Goal: Task Accomplishment & Management: Manage account settings

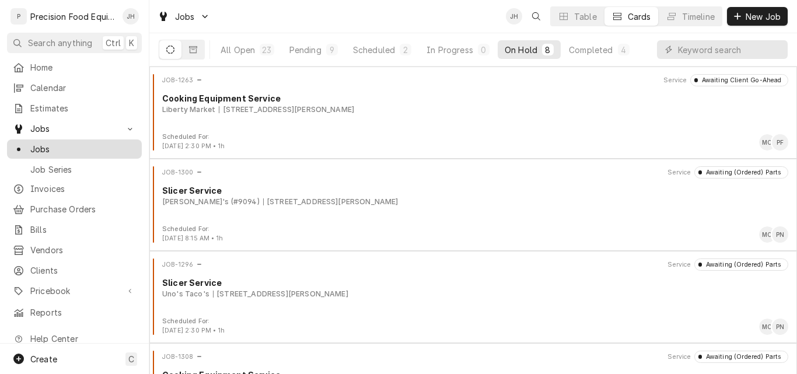
click at [36, 146] on span "Jobs" at bounding box center [83, 149] width 106 height 12
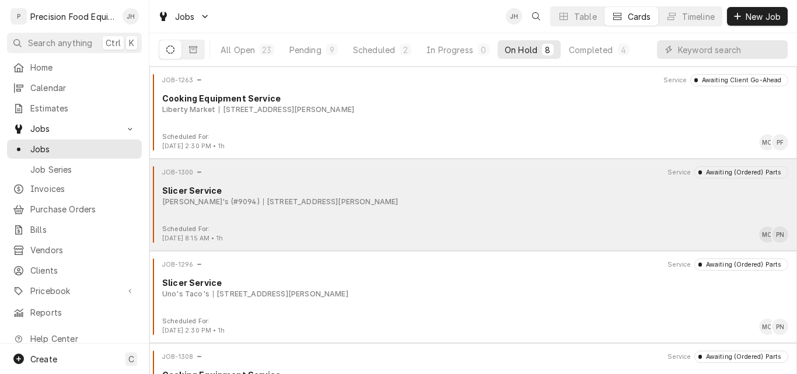
scroll to position [58, 0]
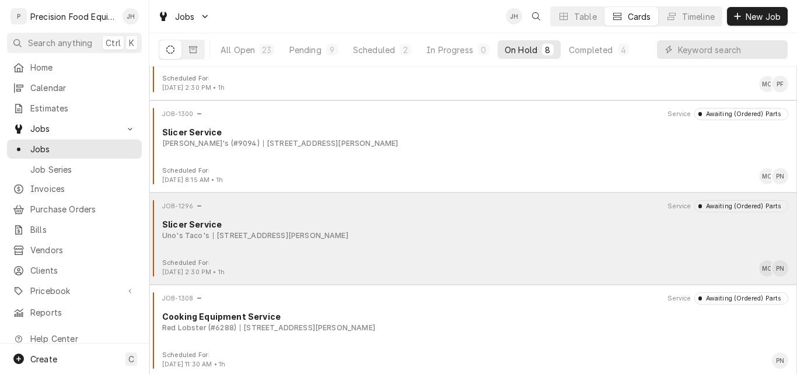
click at [401, 237] on div "Uno's Taco's [STREET_ADDRESS][PERSON_NAME]" at bounding box center [475, 235] width 626 height 10
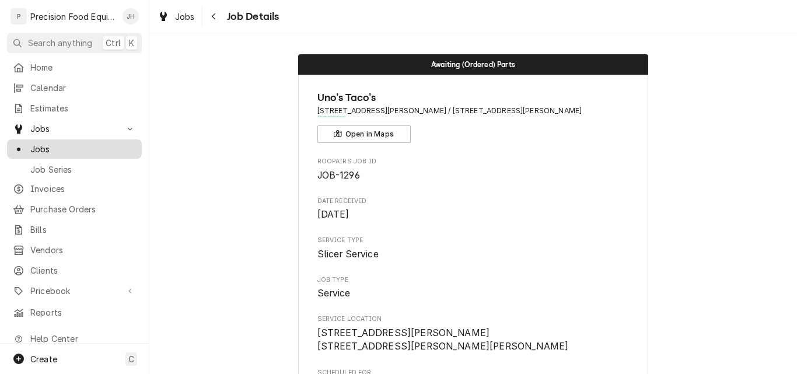
click at [41, 146] on span "Jobs" at bounding box center [83, 149] width 106 height 12
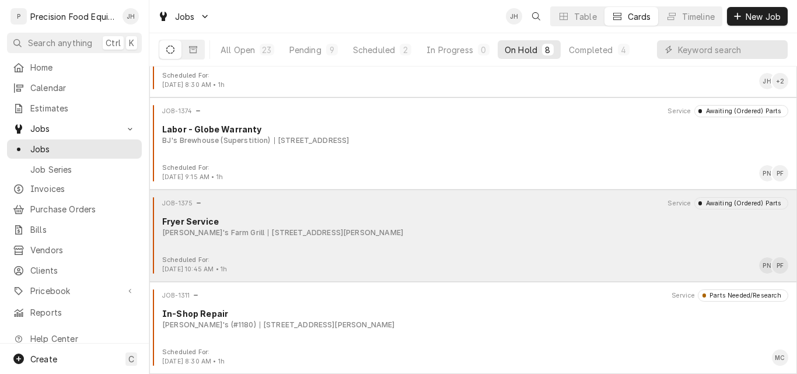
scroll to position [372, 0]
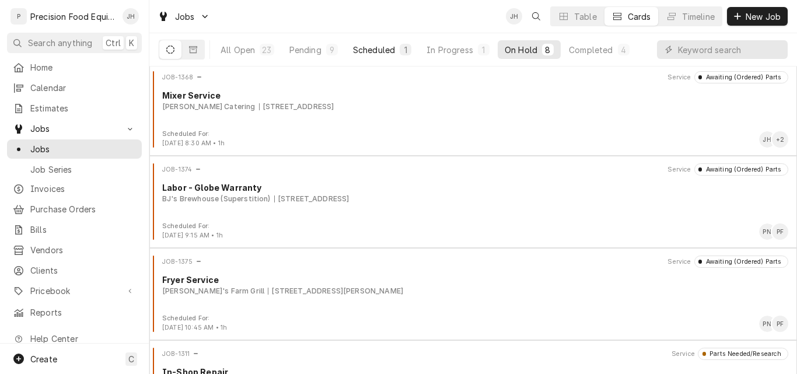
click at [377, 50] on div "Scheduled" at bounding box center [374, 50] width 42 height 12
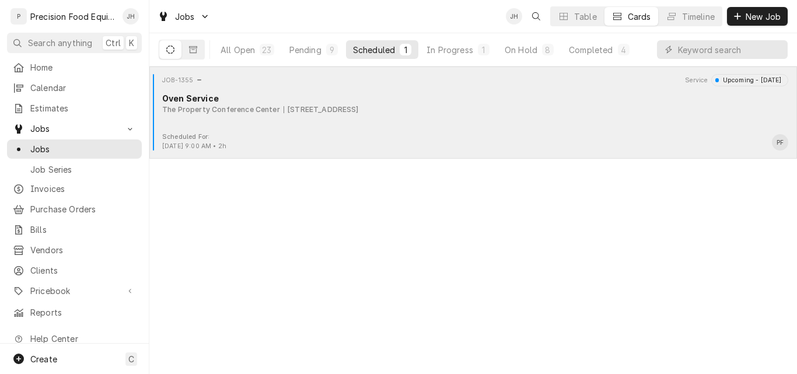
click at [470, 115] on div "JOB-1355 Service Upcoming - Today Oven Service The Property Conference Center 1…" at bounding box center [473, 103] width 638 height 58
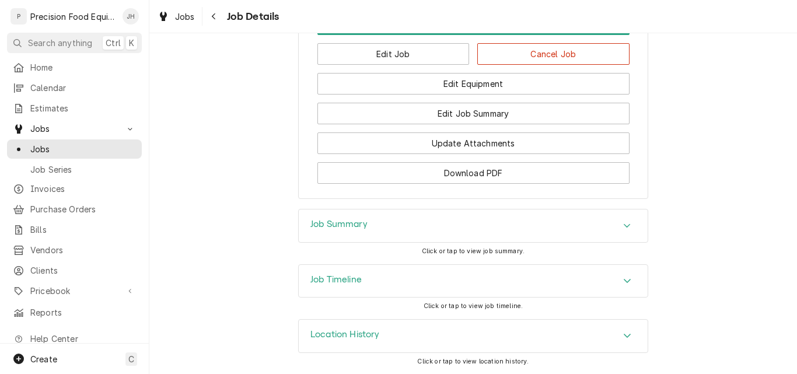
scroll to position [1408, 0]
click at [412, 281] on div "Job Timeline" at bounding box center [473, 281] width 349 height 33
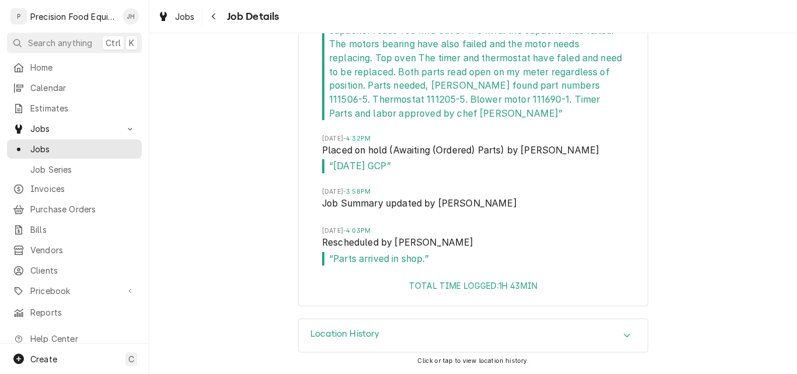
scroll to position [1903, 0]
drag, startPoint x: 539, startPoint y: 99, endPoint x: 576, endPoint y: 99, distance: 37.3
click at [576, 99] on span "“ I spoke to chef [PERSON_NAME] on site. We have to go ahead to order parts. Bo…" at bounding box center [473, 52] width 302 height 138
copy span "111205-5"
drag, startPoint x: 442, startPoint y: 99, endPoint x: 477, endPoint y: 99, distance: 35.6
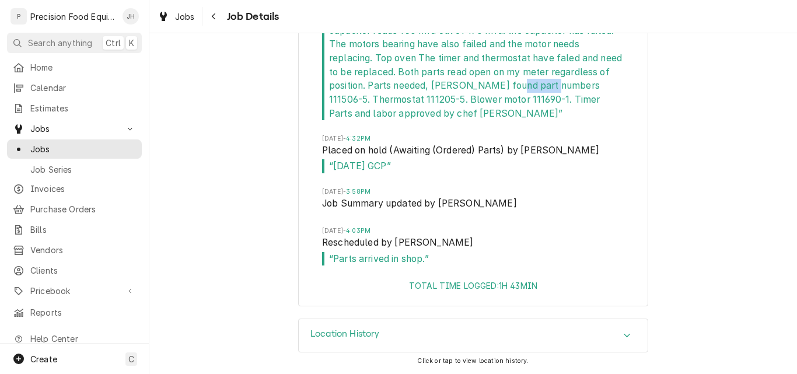
click at [477, 99] on span "“ I spoke to chef [PERSON_NAME] on site. We have to go ahead to order parts. Bo…" at bounding box center [473, 52] width 302 height 138
copy span "111506-5"
